Goal: Task Accomplishment & Management: Manage account settings

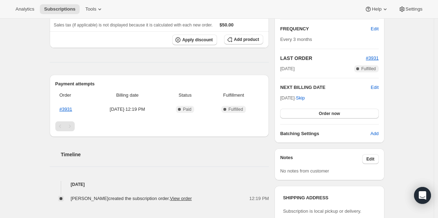
scroll to position [129, 0]
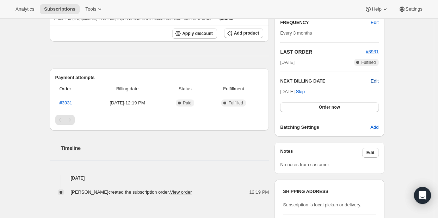
click at [378, 79] on span "Edit" at bounding box center [375, 81] width 8 height 7
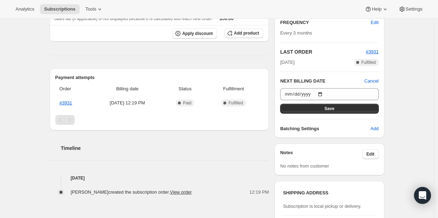
click at [399, 78] on div "Subscription #19513934023. This page is ready Subscription #19513934023 Success…" at bounding box center [217, 102] width 434 height 427
click at [190, 161] on div "Timeline Aug 5, 2025 Malia Boersma created the subscription order. View order 1…" at bounding box center [160, 162] width 220 height 65
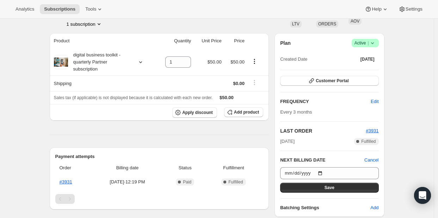
scroll to position [49, 0]
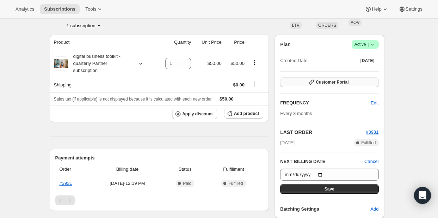
click at [347, 82] on span "Customer Portal" at bounding box center [332, 82] width 33 height 6
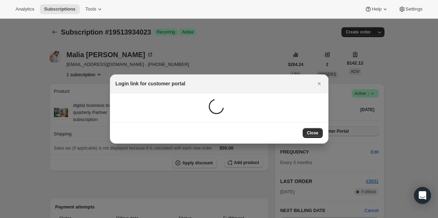
scroll to position [0, 0]
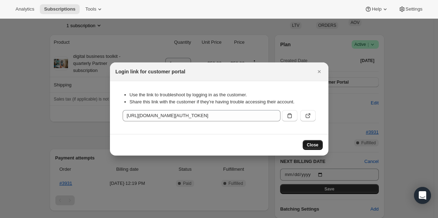
click at [309, 146] on span "Close" at bounding box center [313, 145] width 12 height 6
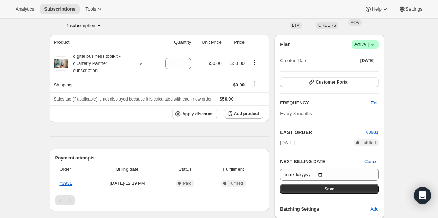
click at [373, 44] on icon at bounding box center [372, 44] width 7 height 7
click at [362, 72] on span "Cancel subscription" at bounding box center [367, 69] width 40 height 5
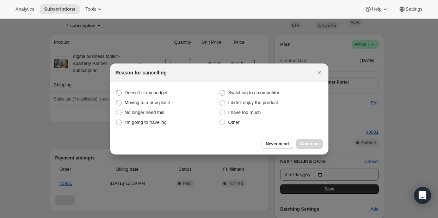
scroll to position [0, 0]
click at [119, 113] on span ":rbk:" at bounding box center [119, 113] width 6 height 6
click at [116, 110] on this "No longer need this" at bounding box center [116, 110] width 0 height 0
radio this "true"
click at [310, 145] on span "Continue" at bounding box center [309, 144] width 18 height 6
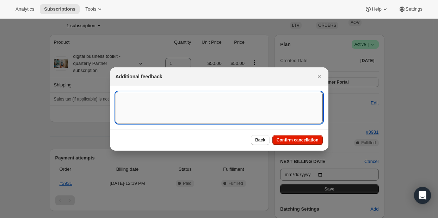
click at [167, 110] on textarea ":rbk:" at bounding box center [219, 108] width 207 height 32
click at [285, 138] on span "Confirm cancellation" at bounding box center [298, 140] width 42 height 6
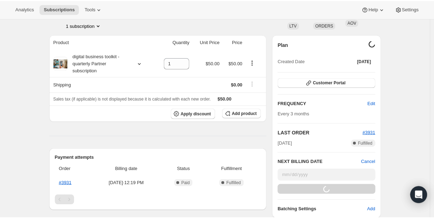
scroll to position [105, 0]
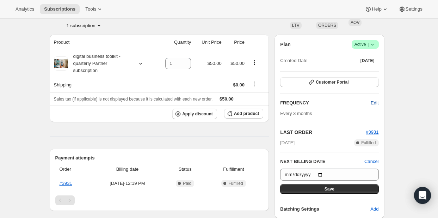
click at [378, 103] on span "Edit" at bounding box center [375, 102] width 8 height 7
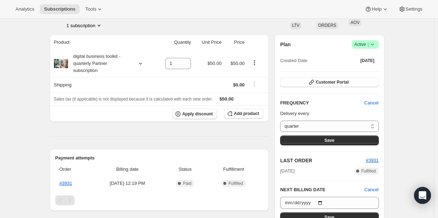
click at [376, 45] on icon at bounding box center [372, 44] width 7 height 7
click at [405, 56] on div "Subscription #19513934023. This page is ready Subscription #19513934023 Success…" at bounding box center [217, 169] width 434 height 512
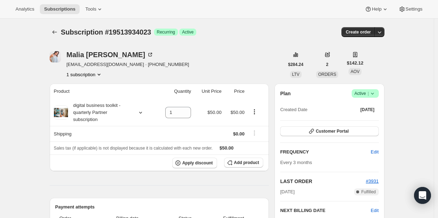
click at [373, 93] on icon at bounding box center [372, 94] width 3 height 2
click at [369, 119] on span "Cancel subscription" at bounding box center [367, 118] width 40 height 5
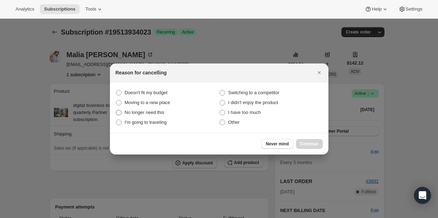
click at [117, 112] on span ":rbk:" at bounding box center [119, 113] width 6 height 6
click at [116, 110] on this "No longer need this" at bounding box center [116, 110] width 0 height 0
radio this "true"
click at [308, 146] on span "Continue" at bounding box center [309, 144] width 18 height 6
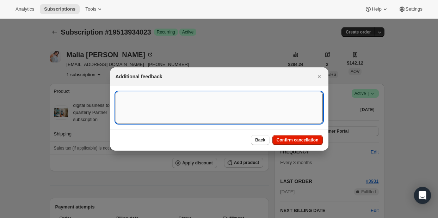
click at [171, 103] on textarea ":rbk:" at bounding box center [219, 108] width 207 height 32
type textarea "asked to cancel"
click at [301, 141] on span "Confirm cancellation" at bounding box center [298, 140] width 42 height 6
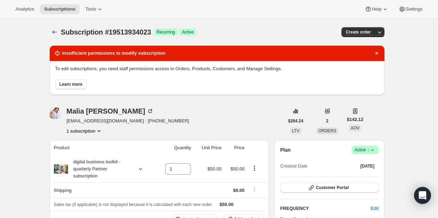
click at [70, 84] on span "Learn more" at bounding box center [71, 84] width 23 height 6
